Goal: Check status: Check status

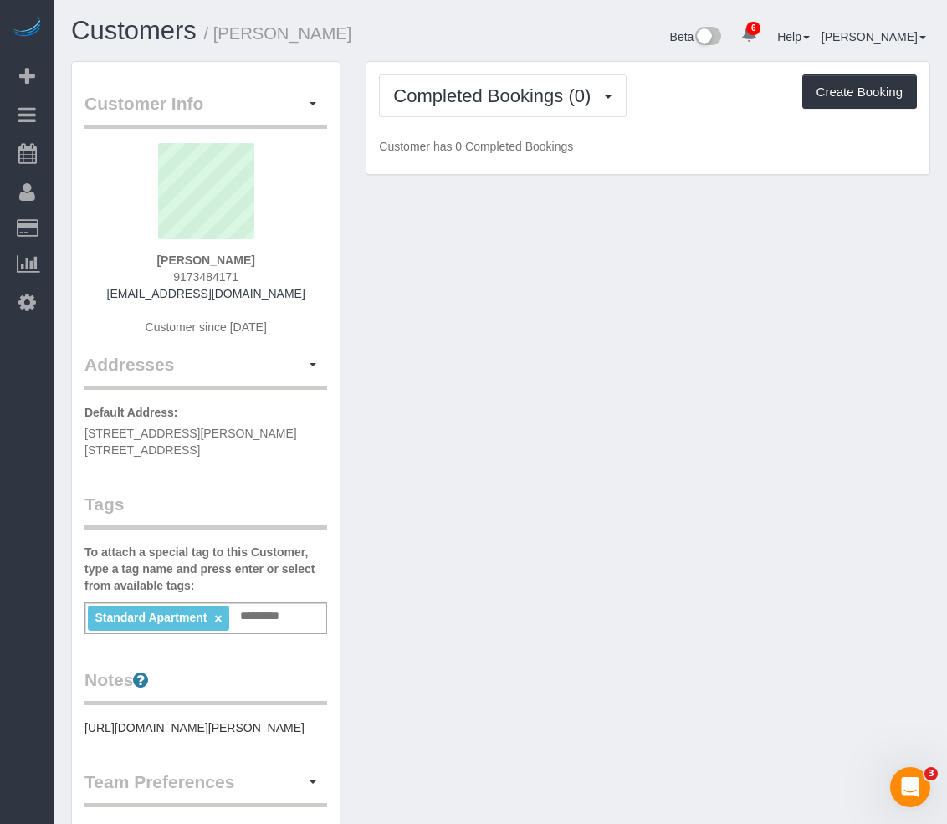
click at [404, 43] on h1 "Customers / Chris Camp" at bounding box center [279, 31] width 417 height 28
click at [409, 91] on span "Completed Bookings (0)" at bounding box center [496, 95] width 206 height 21
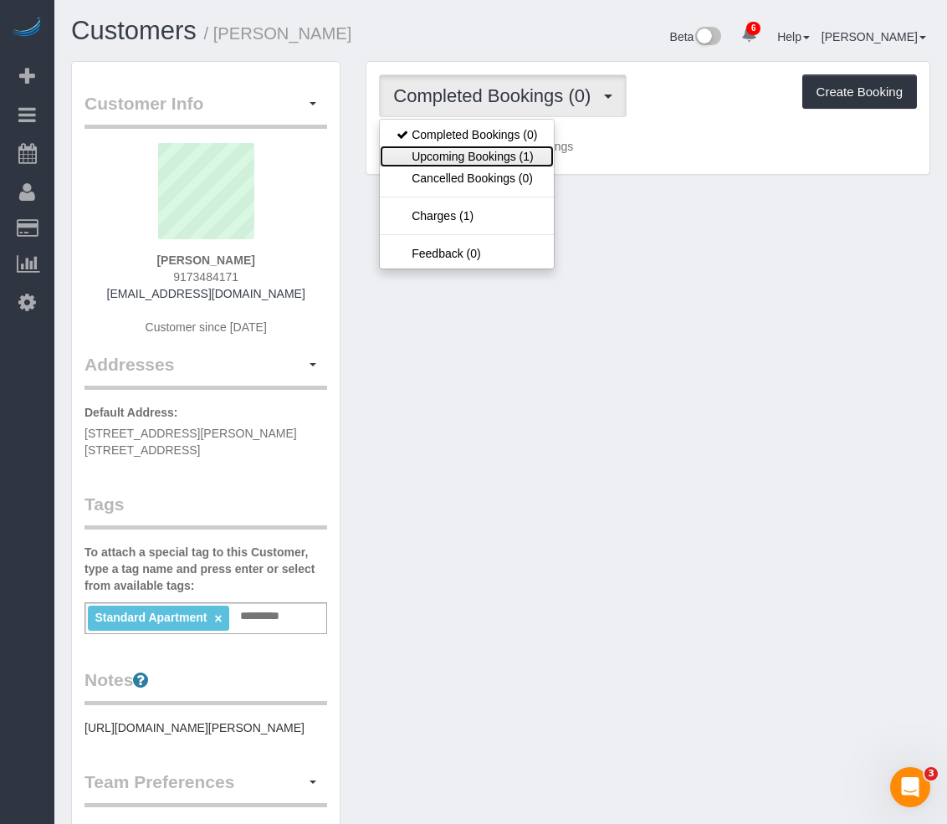
click at [474, 157] on link "Upcoming Bookings (1)" at bounding box center [467, 157] width 174 height 22
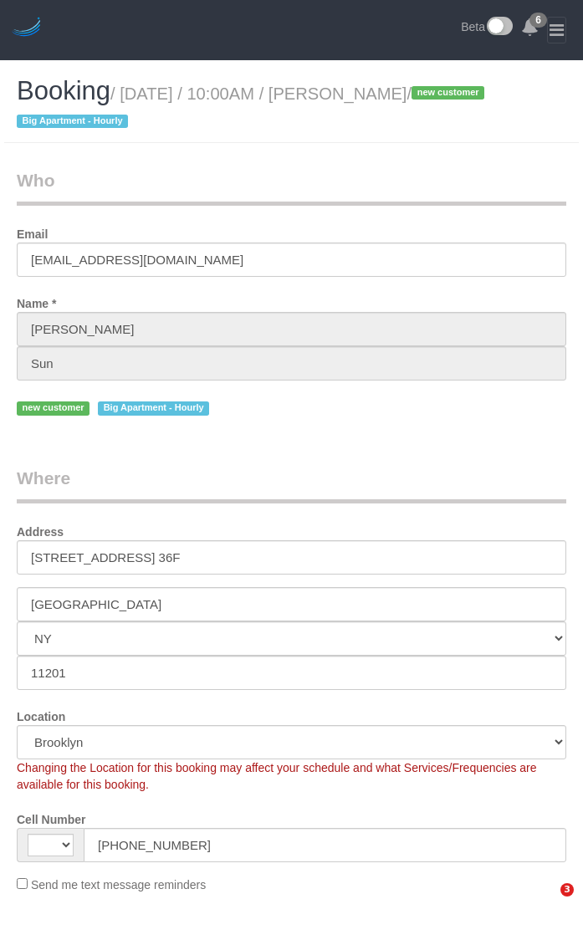
select select "NY"
select select "string:[GEOGRAPHIC_DATA]"
select select "object:834"
select select "spot1"
select select "number:56"
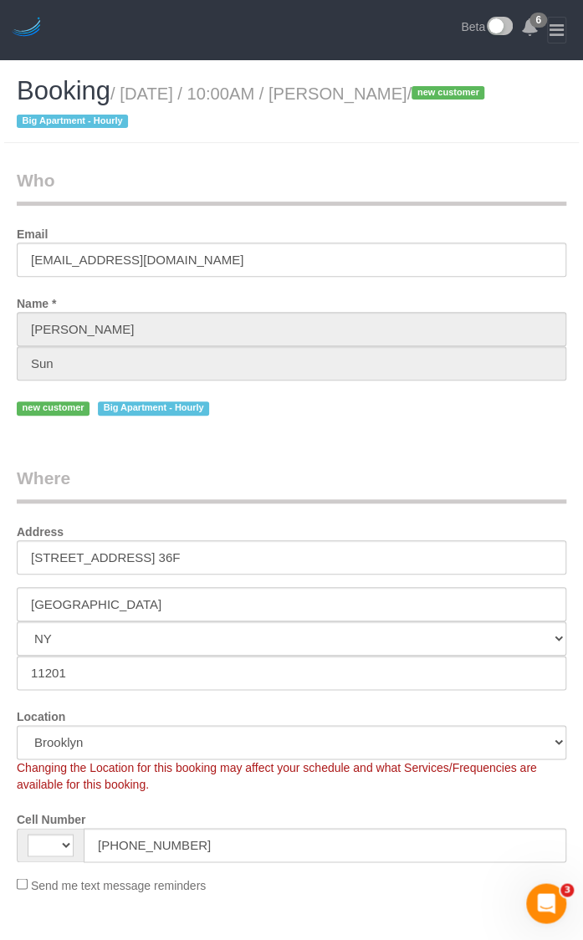
select select "number:75"
select select "number:15"
select select "number:5"
select select "string:stripe-pm_1RuCGK4VGloSiKo7L4cBGUD1"
select select "180"
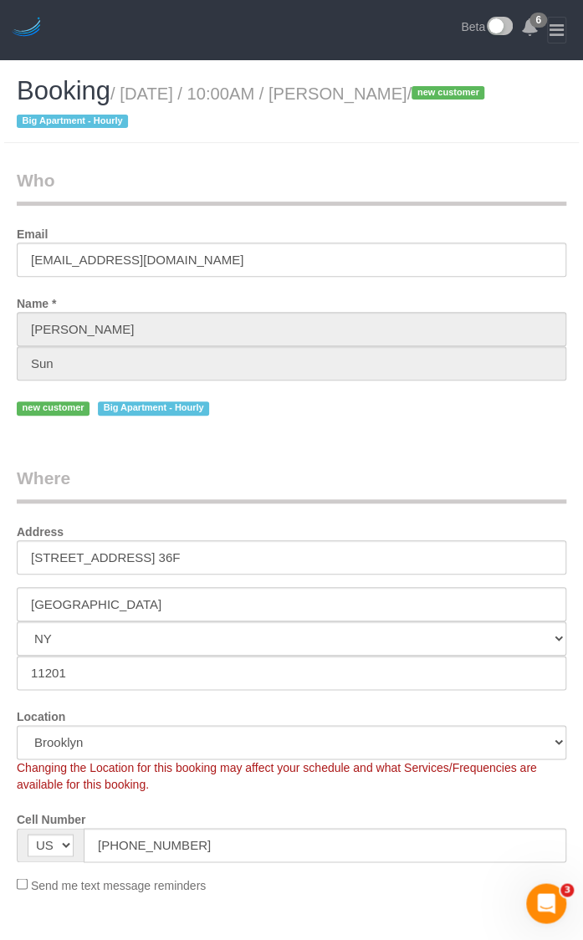
select select "object:1322"
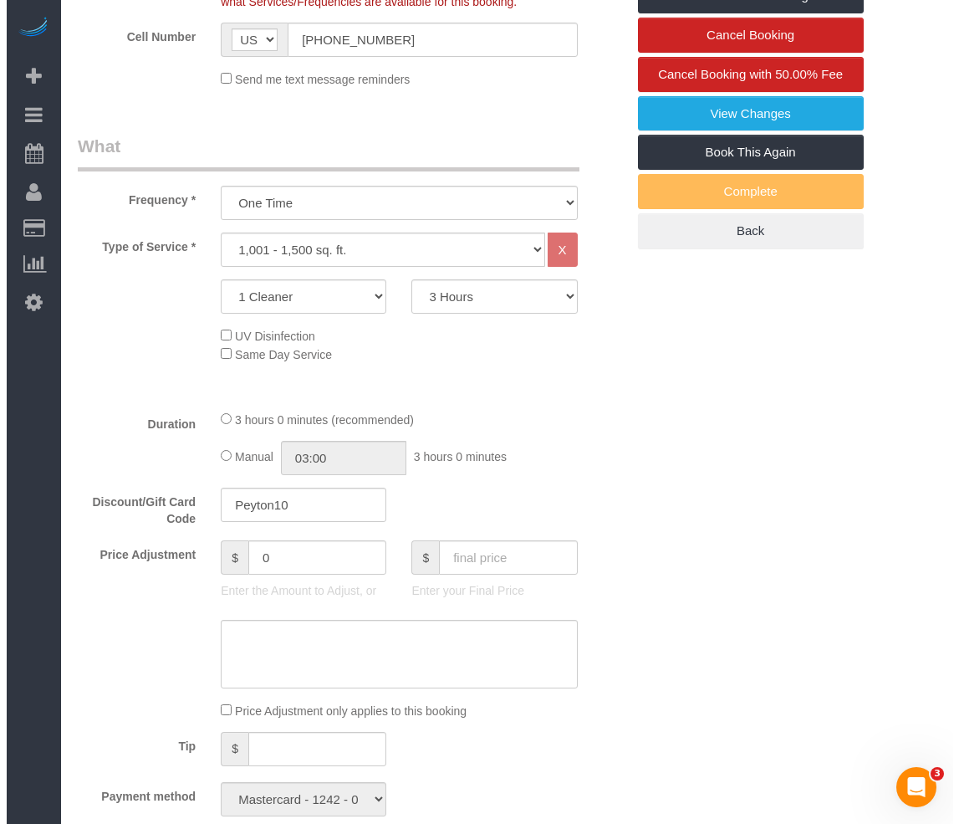
scroll to position [502, 0]
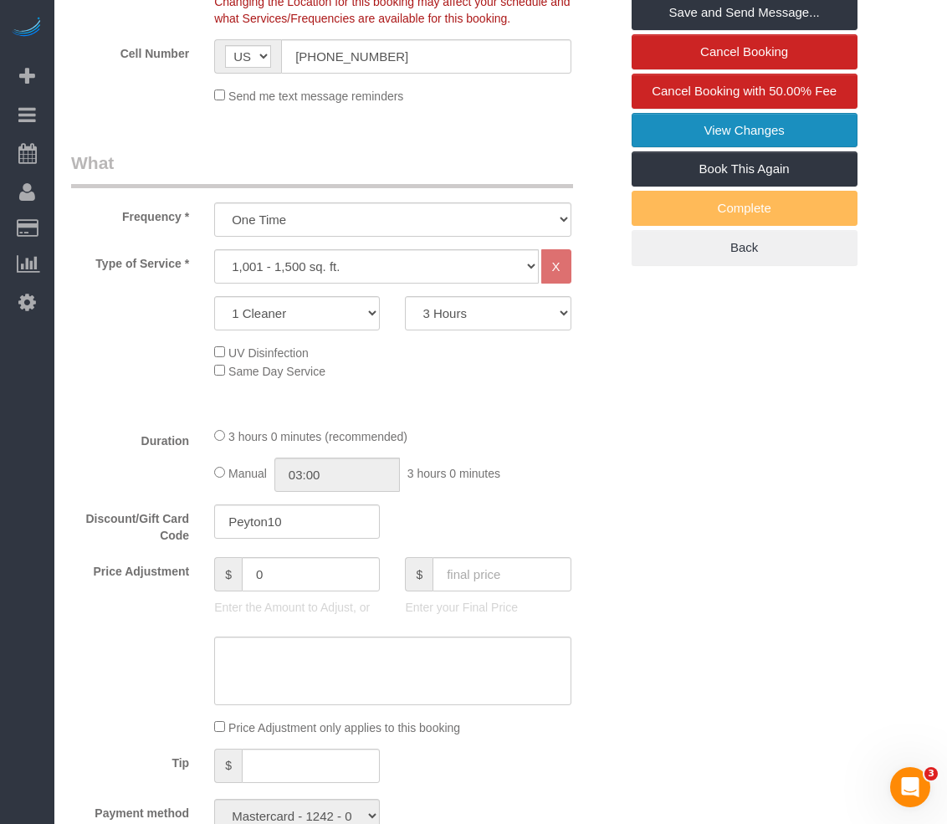
click at [582, 133] on link "View Changes" at bounding box center [744, 130] width 226 height 35
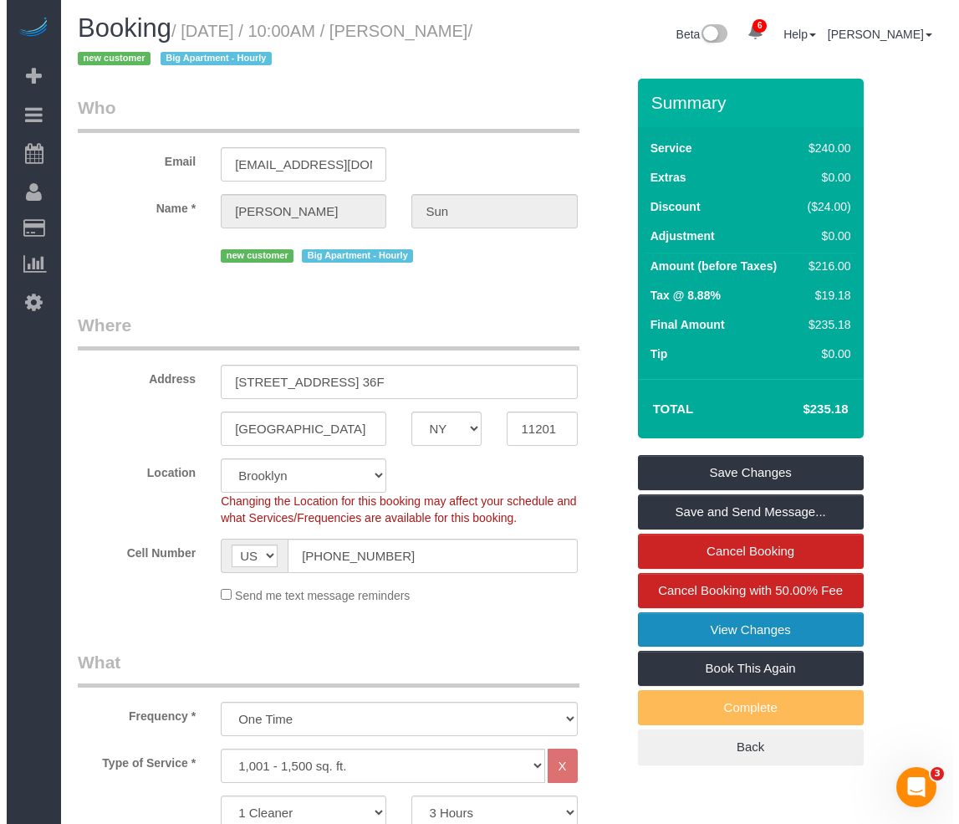
scroll to position [0, 0]
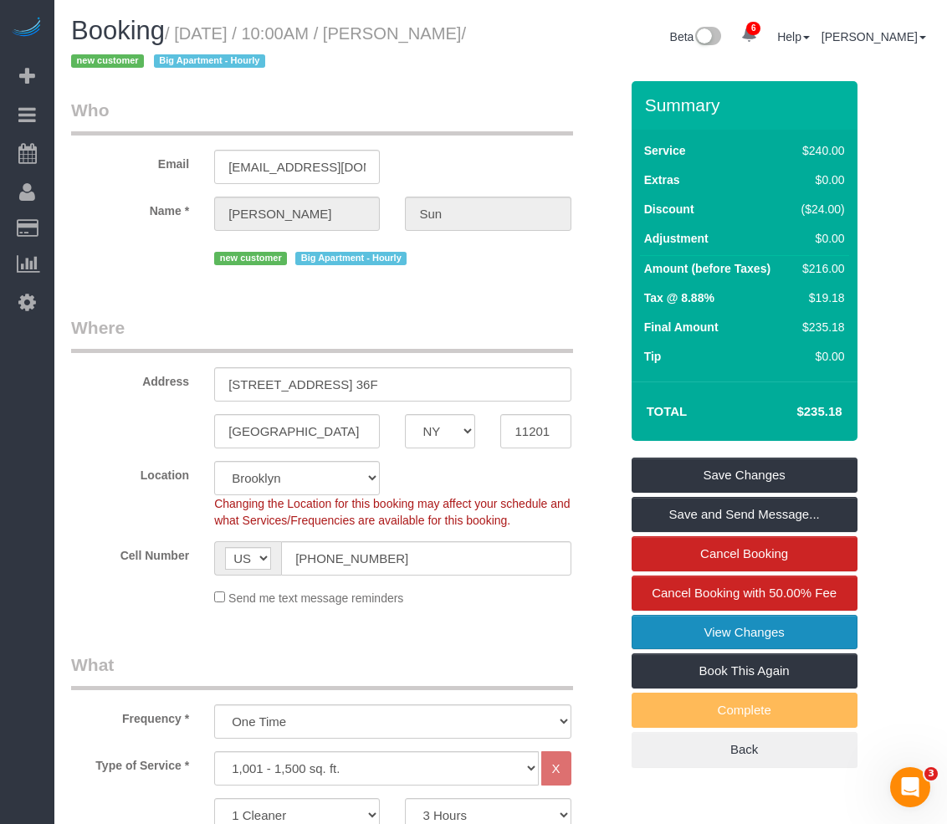
click at [582, 636] on link "View Changes" at bounding box center [744, 632] width 226 height 35
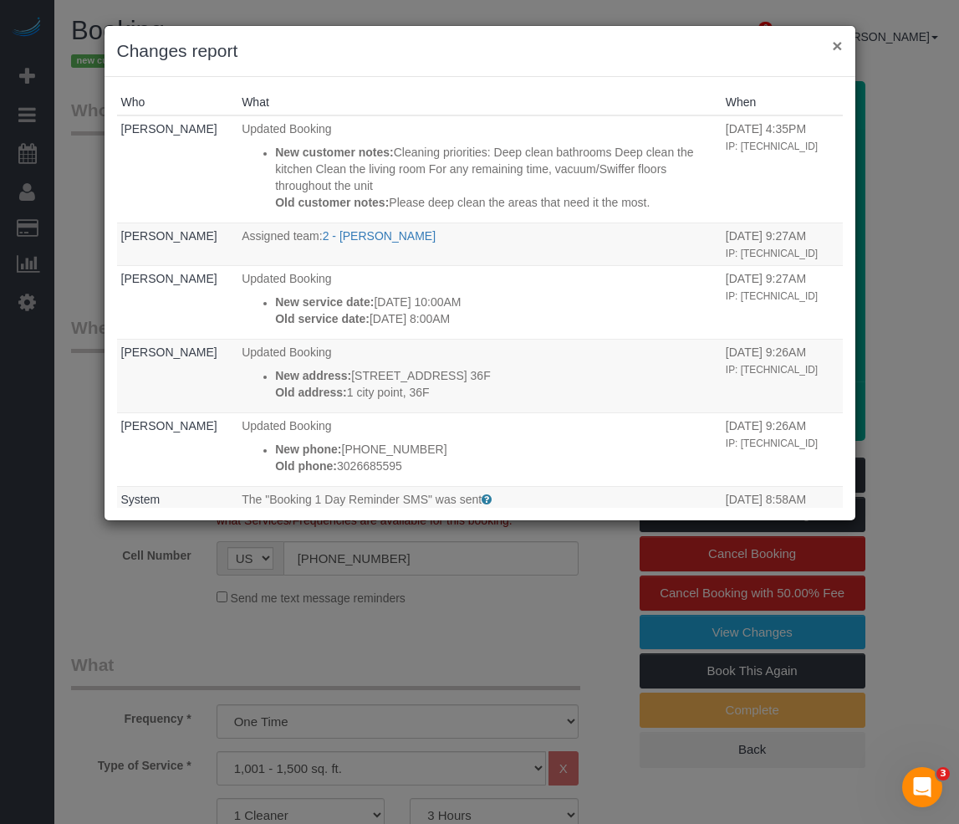
click at [582, 43] on button "×" at bounding box center [837, 46] width 10 height 18
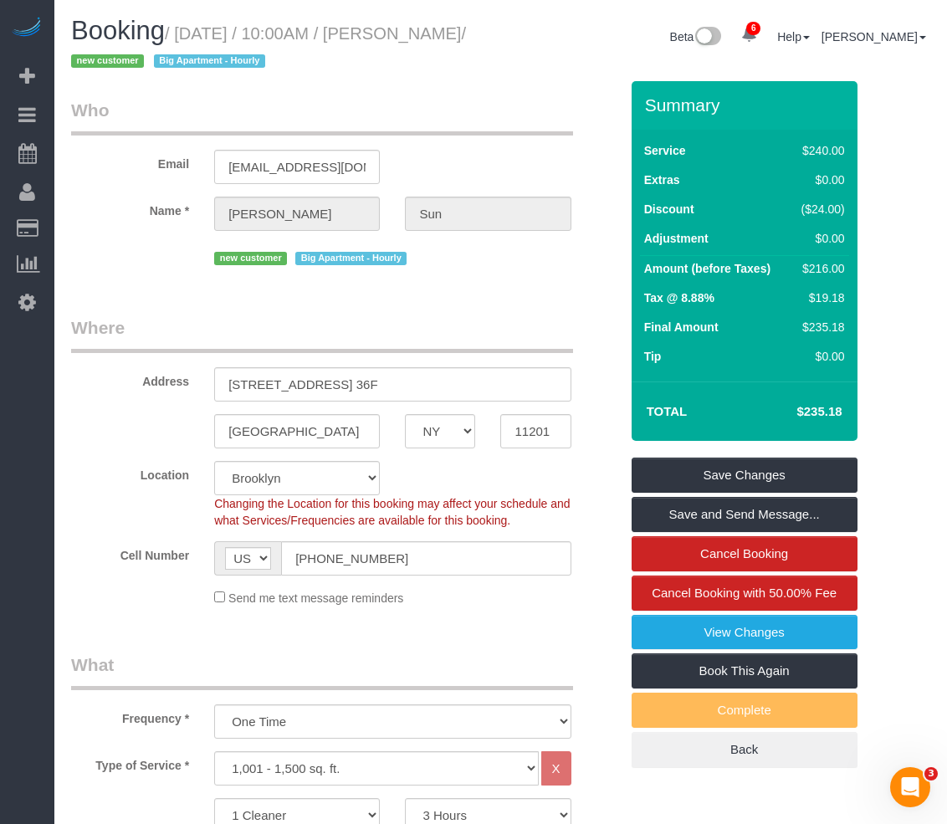
click at [464, 346] on legend "Where" at bounding box center [322, 334] width 502 height 38
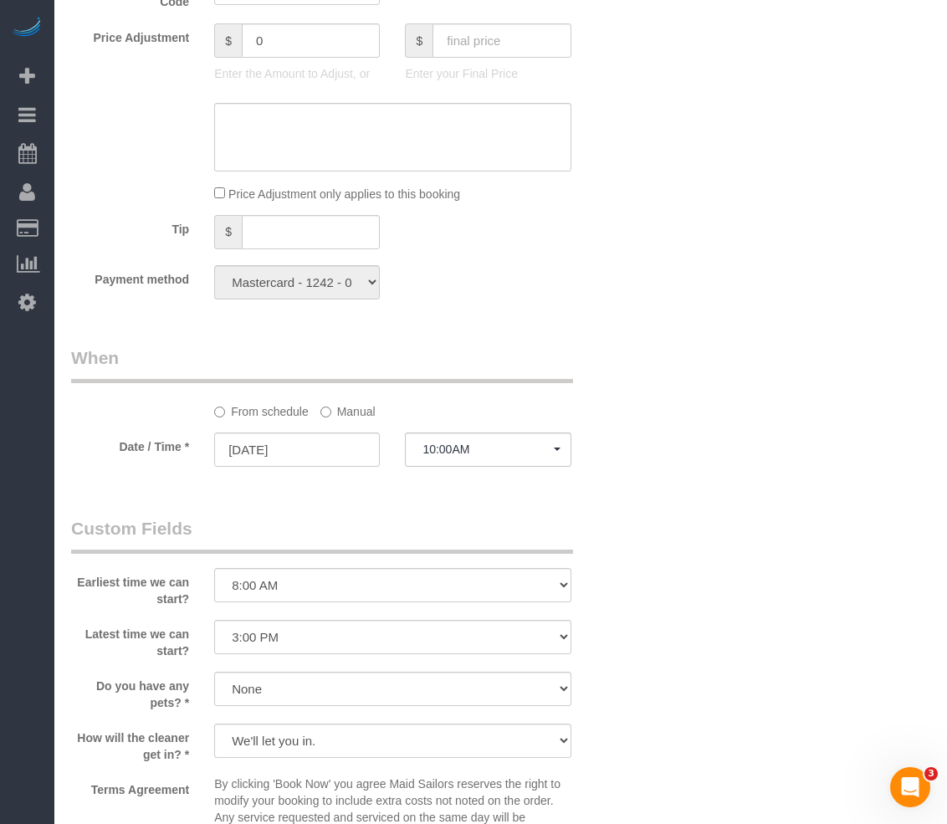
scroll to position [1087, 0]
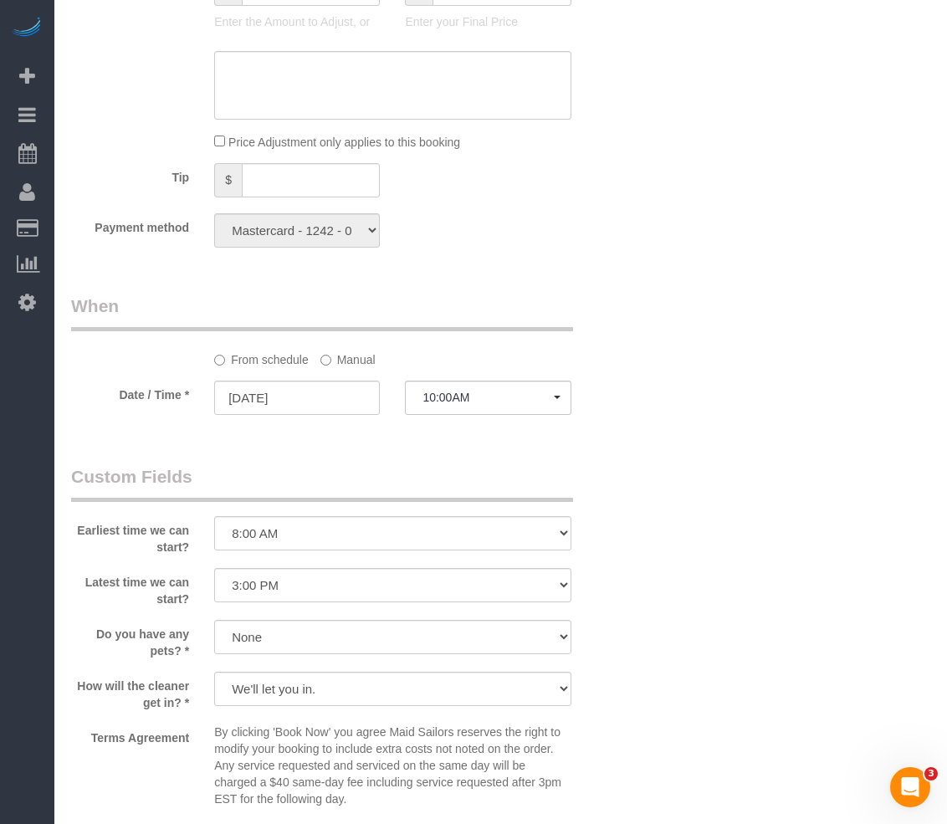
drag, startPoint x: 704, startPoint y: 330, endPoint x: 694, endPoint y: 340, distance: 13.6
click at [582, 330] on div "Who Email [EMAIL_ADDRESS][DOMAIN_NAME] Name * [PERSON_NAME] new customer Big Ap…" at bounding box center [500, 248] width 859 height 2509
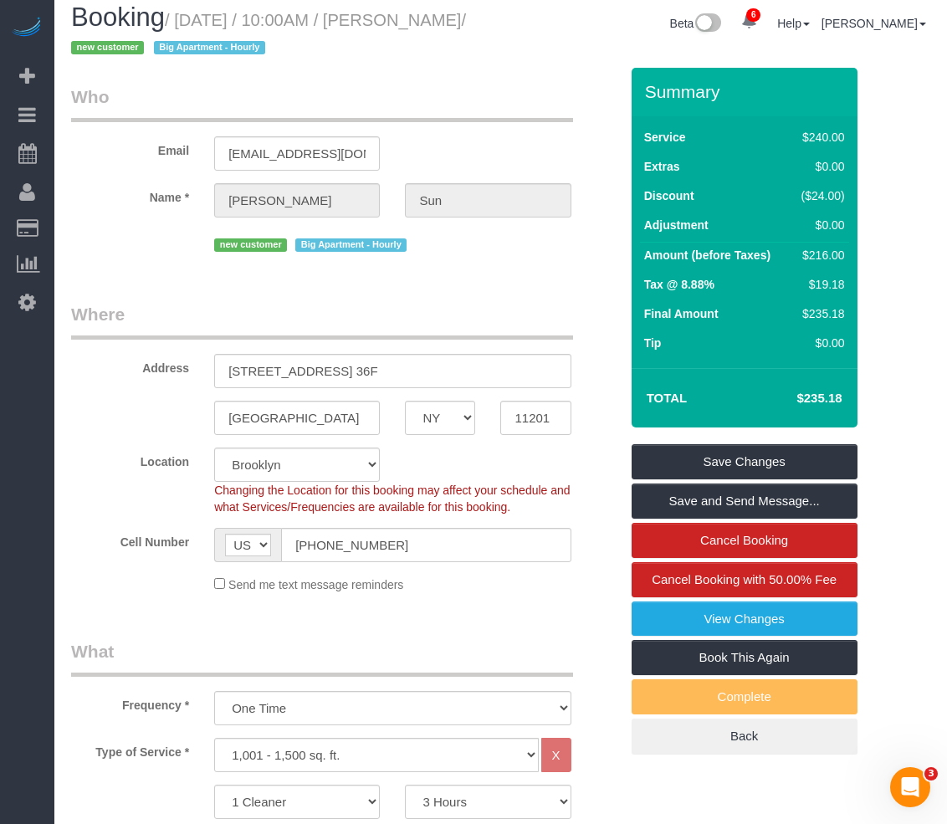
scroll to position [0, 0]
